Goal: Task Accomplishment & Management: Use online tool/utility

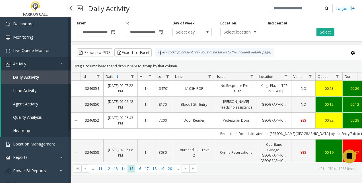
scroll to position [811, 0]
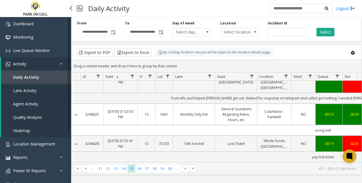
click at [38, 73] on link "Daily Activity" at bounding box center [36, 77] width 70 height 13
click at [31, 100] on link "Agent Activity" at bounding box center [36, 103] width 70 height 13
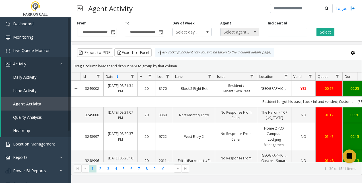
click at [249, 33] on span "Select agent..." at bounding box center [236, 32] width 31 height 8
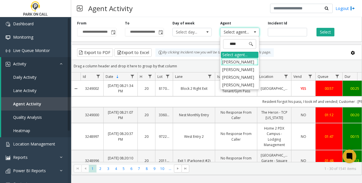
type input "*****"
click at [228, 73] on li "[PERSON_NAME]" at bounding box center [240, 77] width 38 height 8
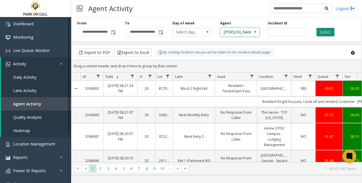
click at [322, 32] on button "Select" at bounding box center [325, 32] width 18 height 9
